Goal: Information Seeking & Learning: Learn about a topic

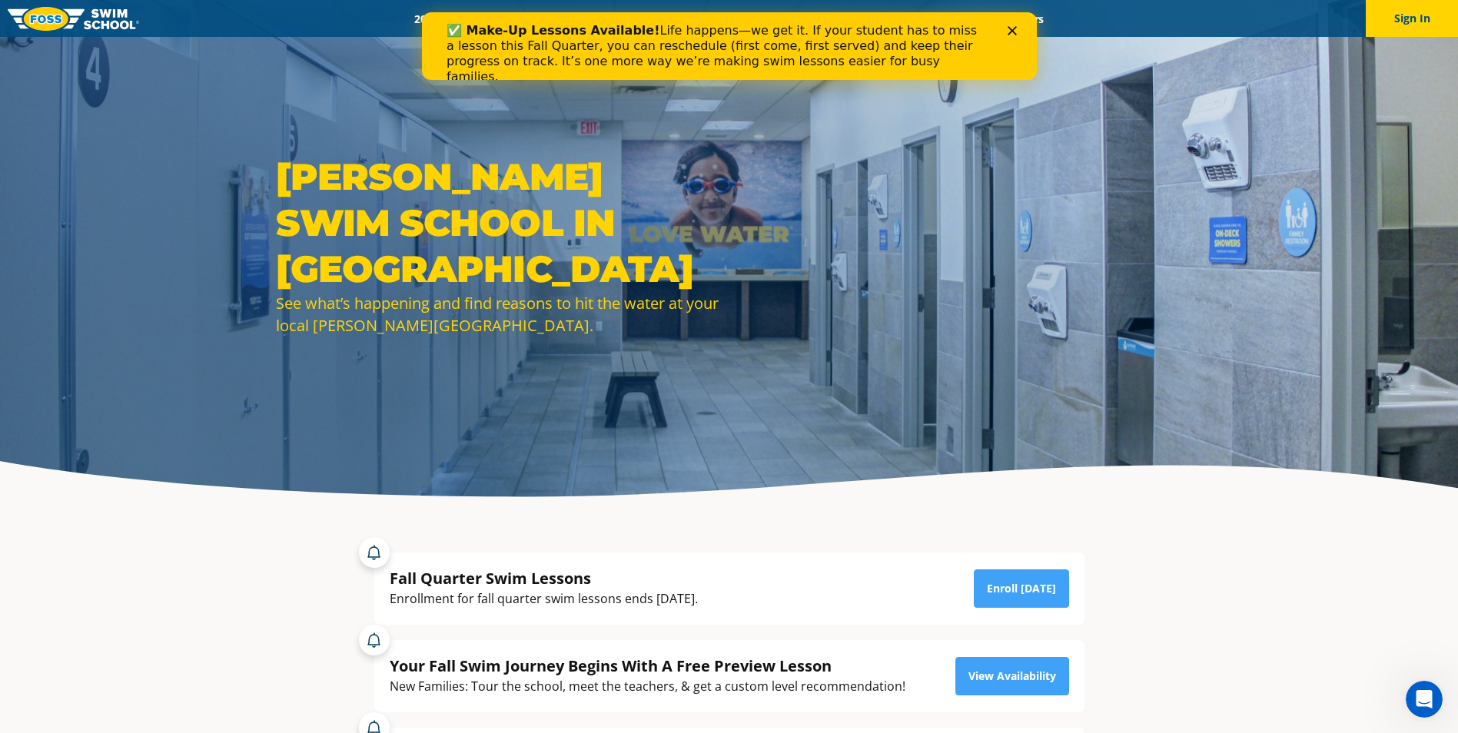
click at [1011, 32] on icon "Close" at bounding box center [1011, 30] width 9 height 9
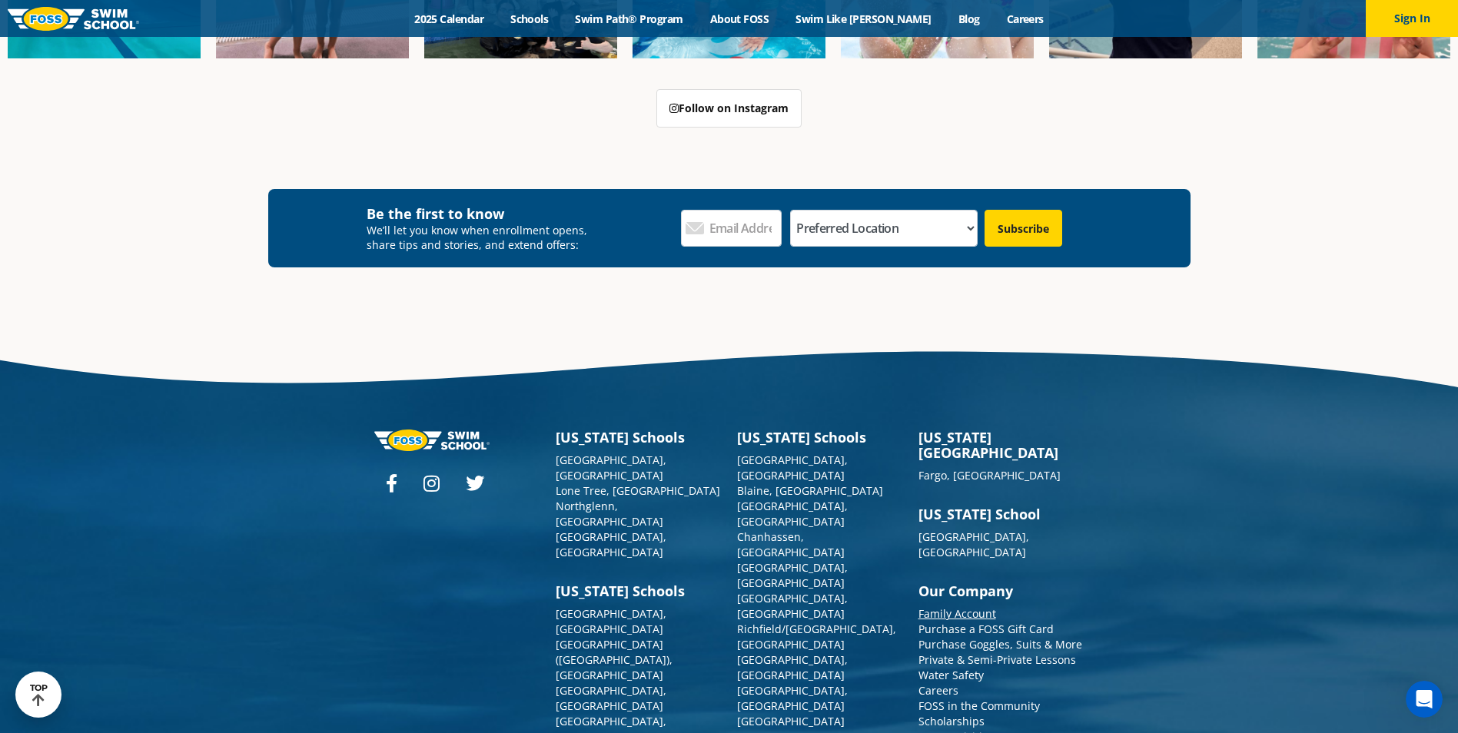
scroll to position [5811, 0]
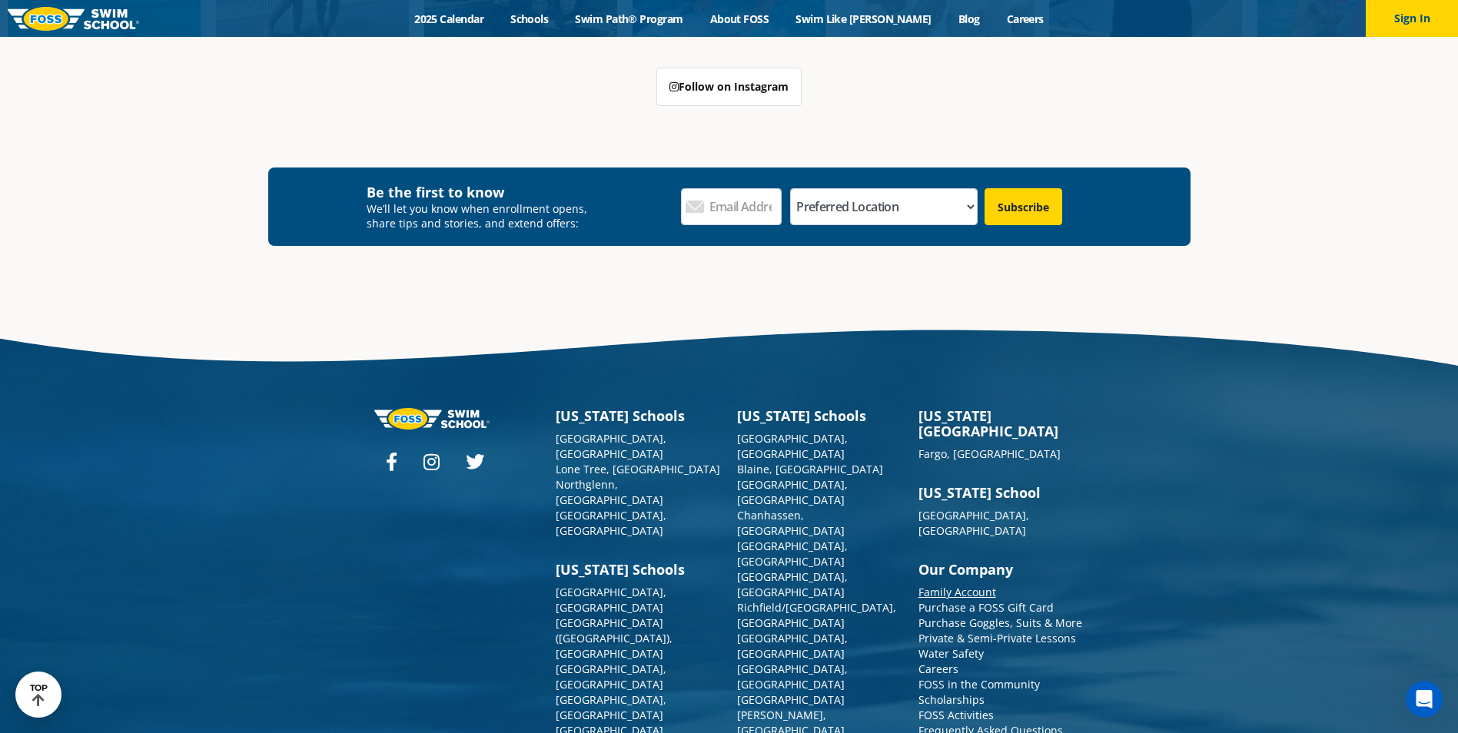
click at [949, 585] on link "Family Account" at bounding box center [958, 592] width 78 height 15
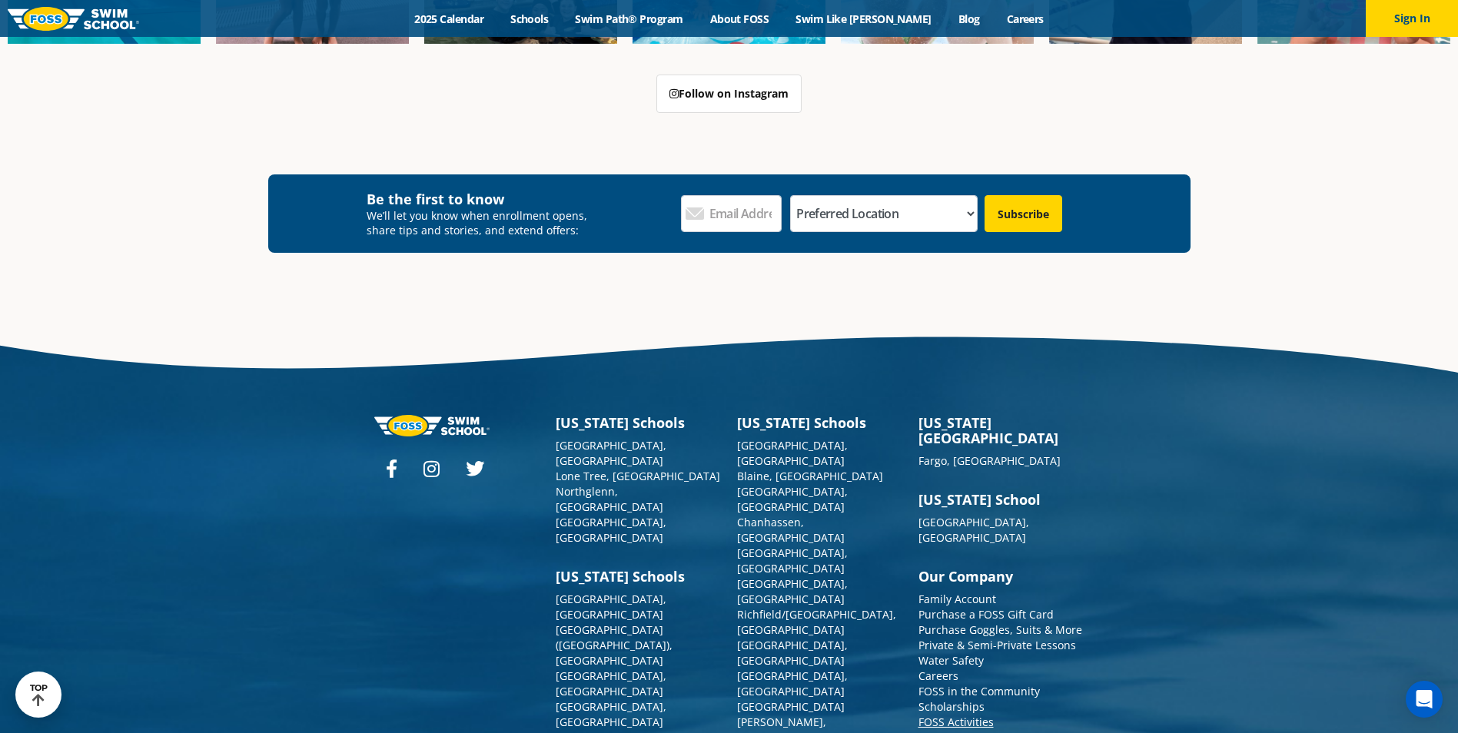
scroll to position [5783, 0]
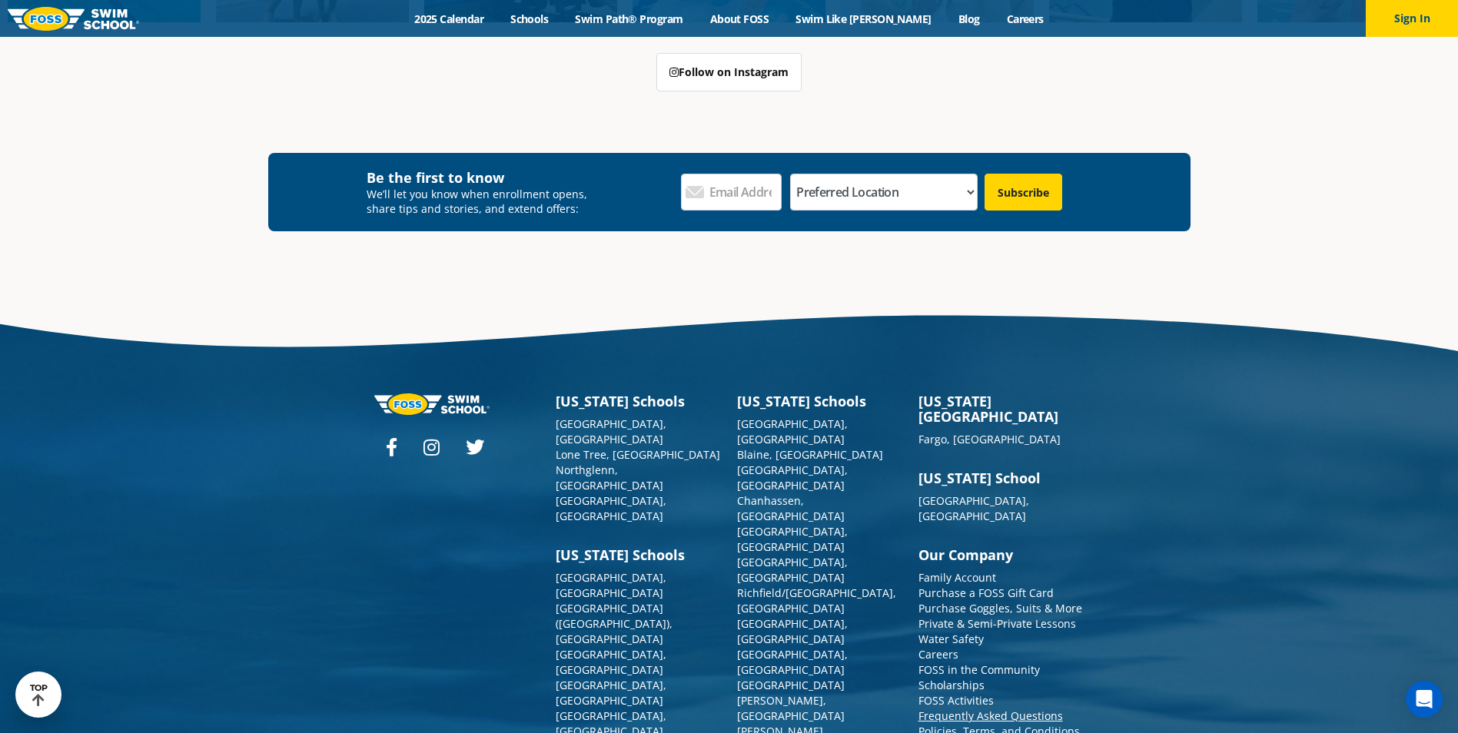
click at [1014, 709] on link "Frequently Asked Questions" at bounding box center [991, 716] width 145 height 15
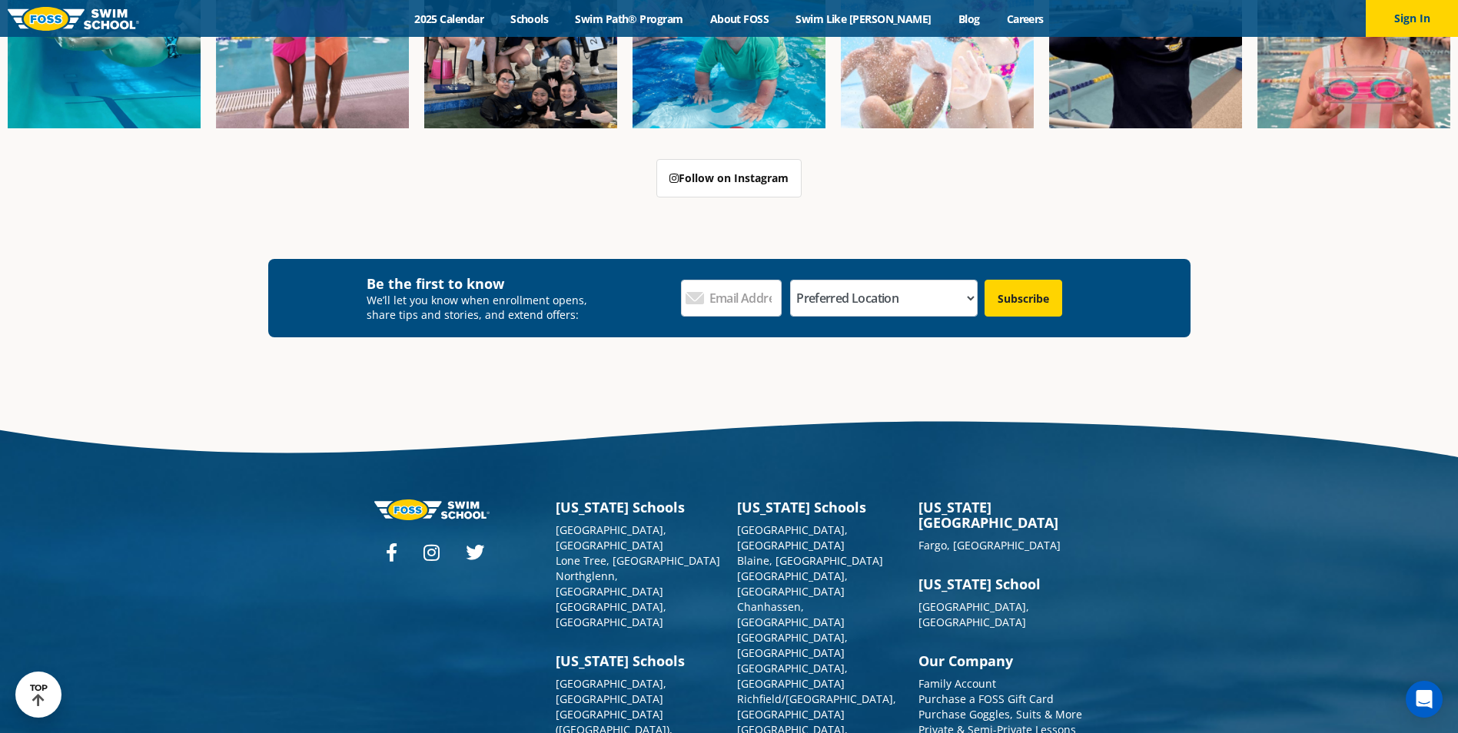
scroll to position [5195, 0]
